Goal: Task Accomplishment & Management: Complete application form

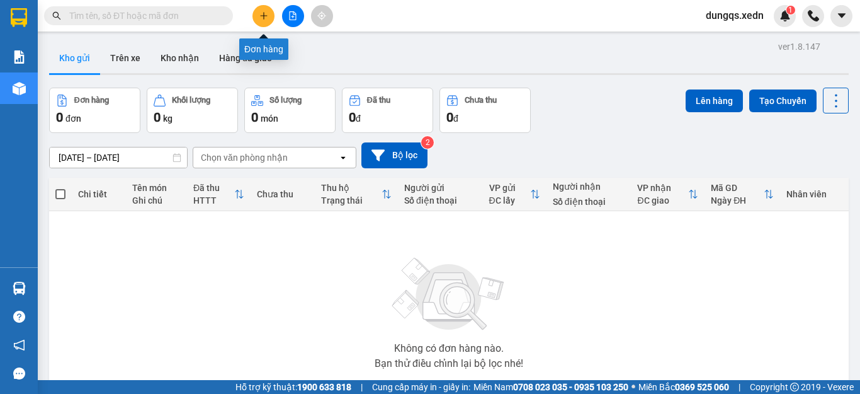
click at [262, 16] on icon "plus" at bounding box center [263, 15] width 7 height 1
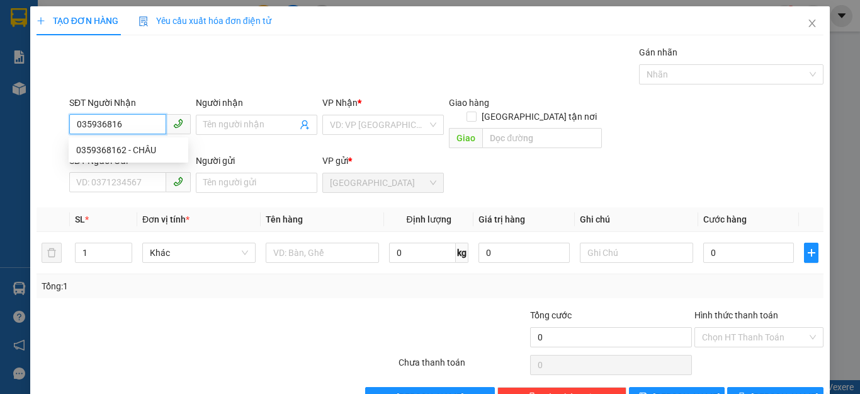
type input "0359368162"
click at [98, 151] on div "0359368162 - CHÂU" at bounding box center [128, 150] width 105 height 14
type input "CHÂU"
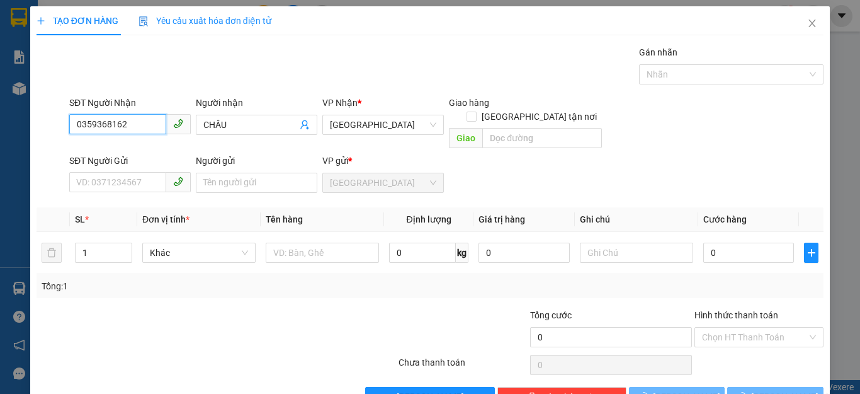
type input "50.000"
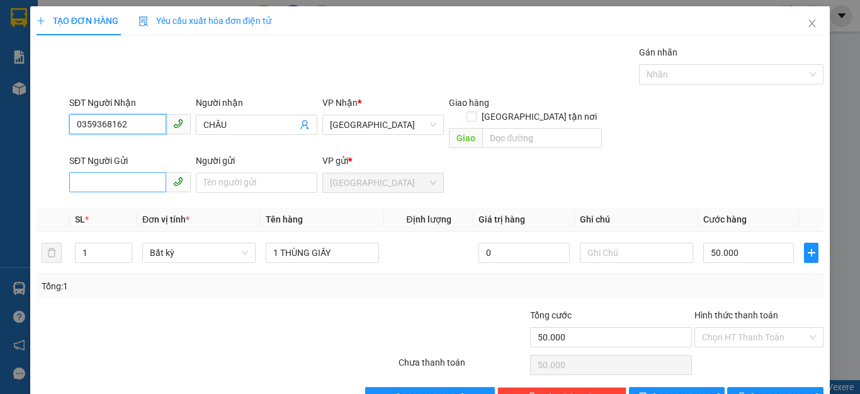
type input "0359368162"
click at [75, 172] on input "SĐT Người Gửi" at bounding box center [117, 182] width 97 height 20
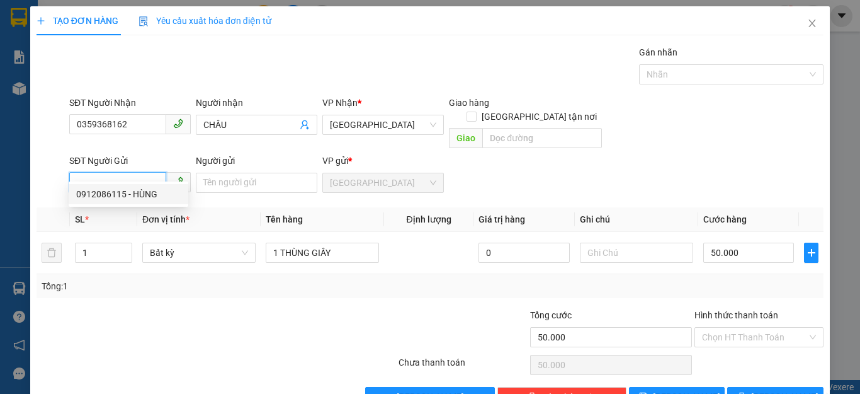
click at [100, 192] on div "0912086115 - HÙNG" at bounding box center [128, 194] width 105 height 14
type input "0912086115"
type input "HÙNG"
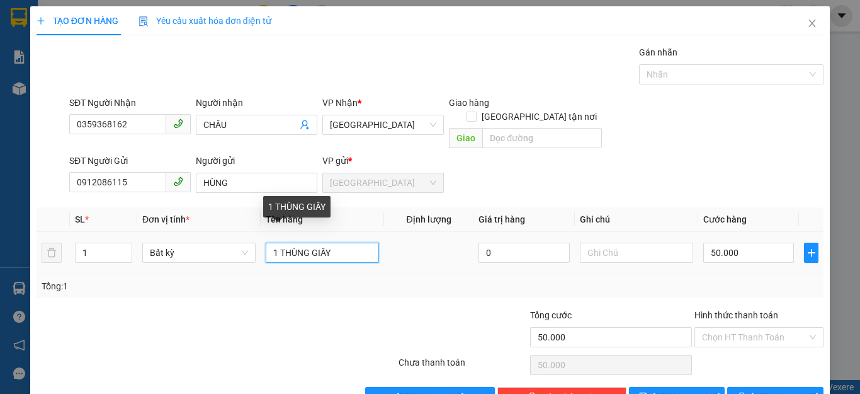
drag, startPoint x: 328, startPoint y: 236, endPoint x: 310, endPoint y: 236, distance: 18.3
click at [310, 242] on input "1 THÙNG GIẤY" at bounding box center [322, 252] width 113 height 20
type input "1 THÙNG XỐP"
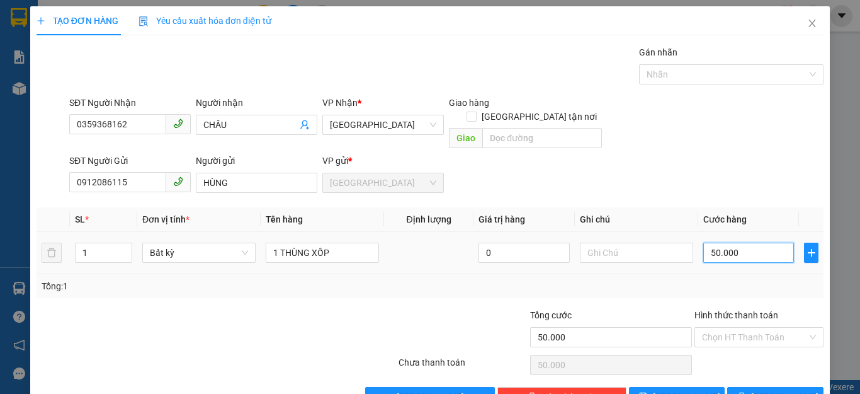
click at [732, 242] on input "50.000" at bounding box center [748, 252] width 91 height 20
type input "0"
type input "4"
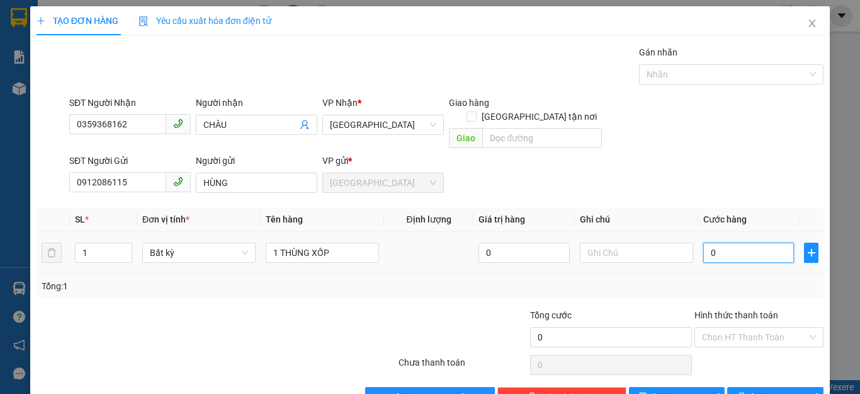
type input "4"
type input "040"
type input "40"
type input "040"
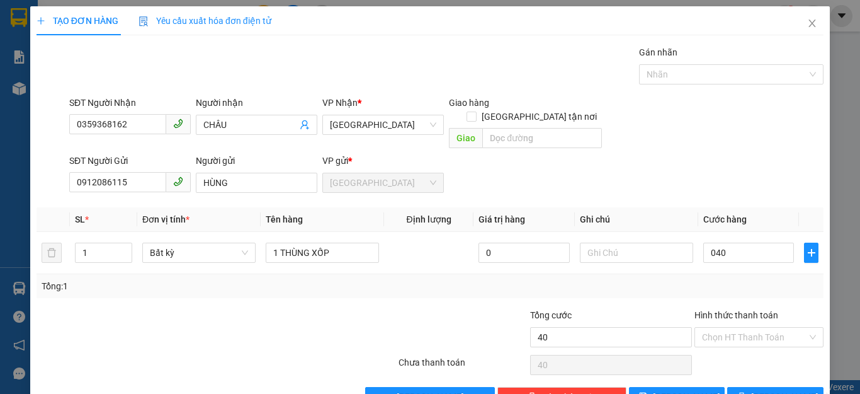
type input "40.000"
click at [763, 279] on div "Tổng: 1" at bounding box center [430, 286] width 777 height 14
click at [747, 327] on input "Hình thức thanh toán" at bounding box center [754, 336] width 105 height 19
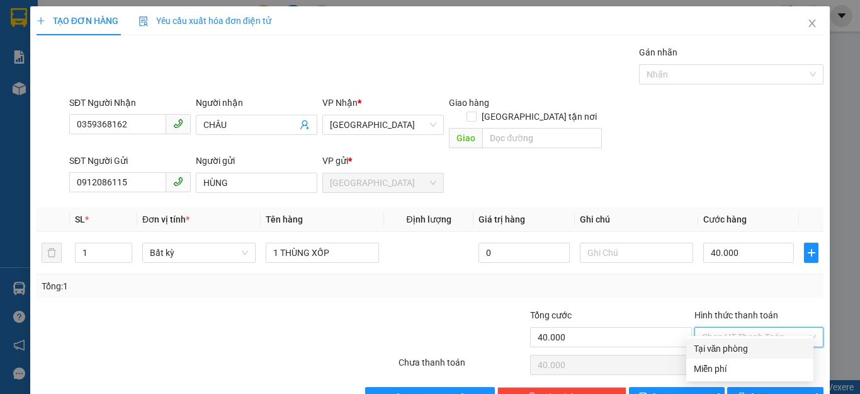
click at [724, 349] on div "Tại văn phòng" at bounding box center [750, 348] width 112 height 14
type input "0"
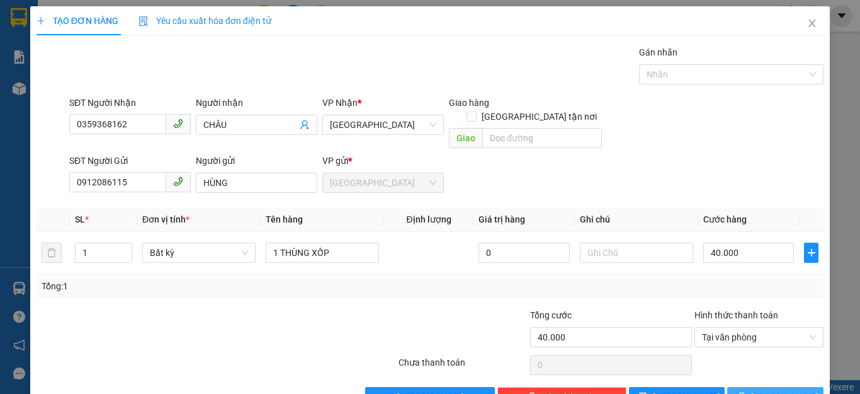
click at [760, 390] on span "[PERSON_NAME] và In" at bounding box center [795, 397] width 88 height 14
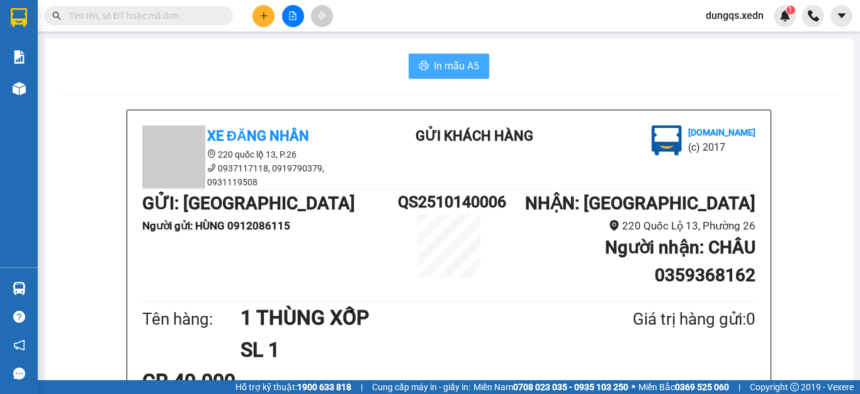
click at [435, 69] on span "In mẫu A5" at bounding box center [456, 66] width 45 height 16
